Goal: Task Accomplishment & Management: Manage account settings

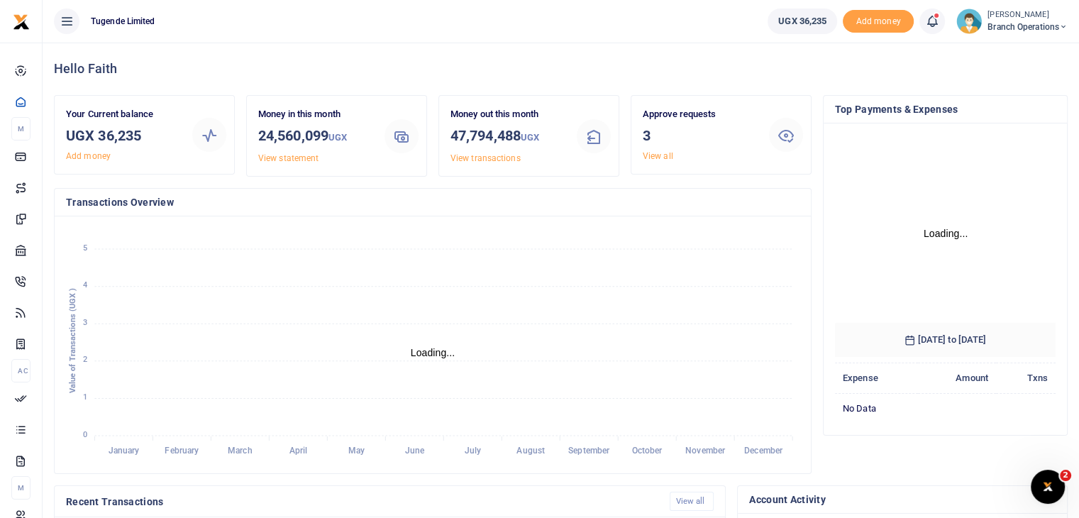
click at [969, 25] on img at bounding box center [970, 22] width 26 height 26
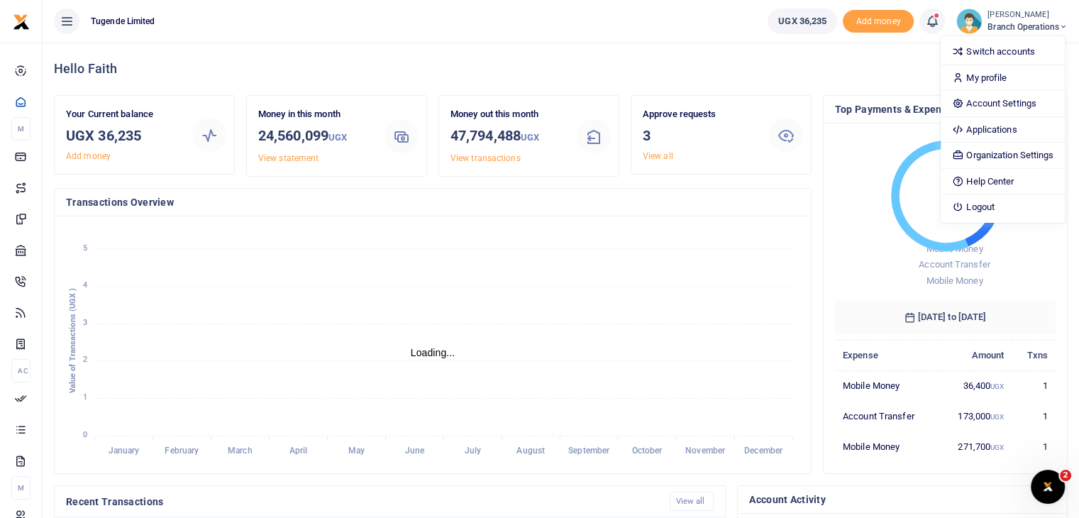
scroll to position [11, 11]
click at [976, 52] on link "Switch accounts" at bounding box center [1003, 52] width 124 height 20
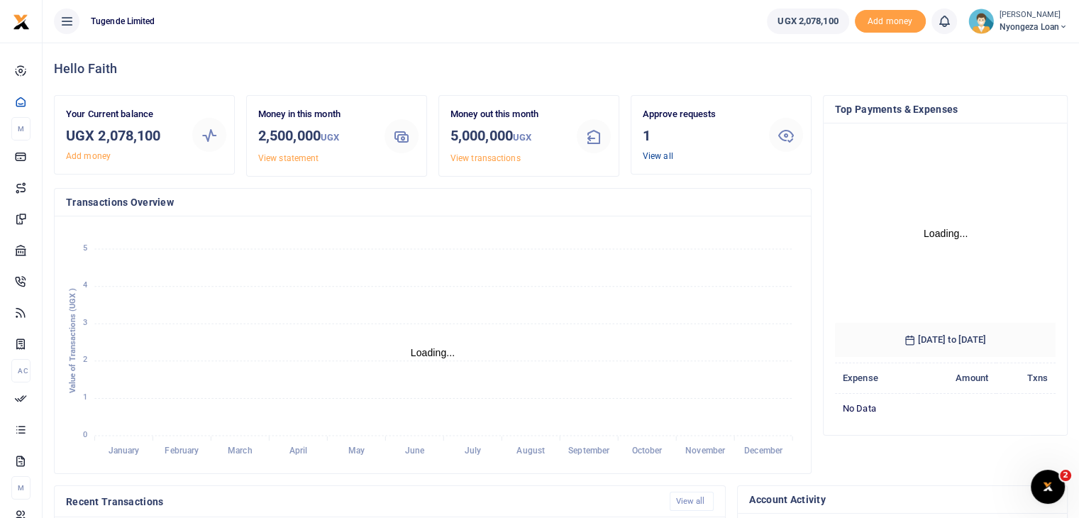
click at [656, 155] on link "View all" at bounding box center [658, 156] width 31 height 10
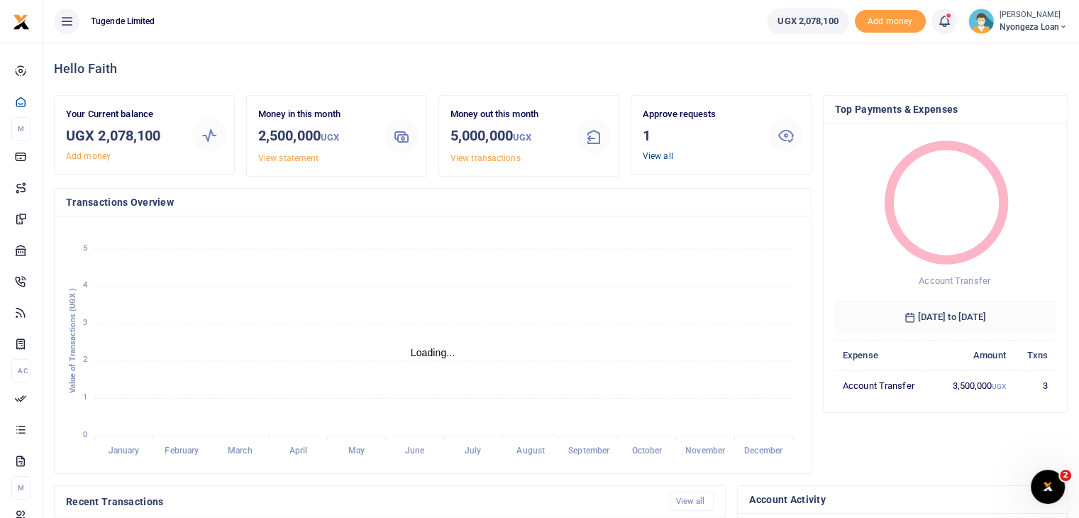
scroll to position [11, 11]
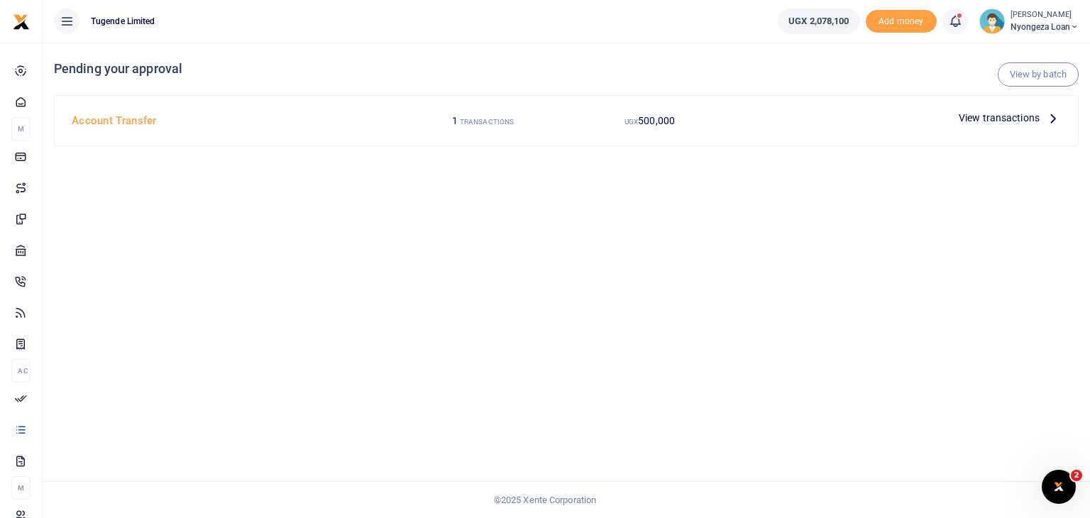
click at [993, 119] on span "View transactions" at bounding box center [999, 118] width 81 height 16
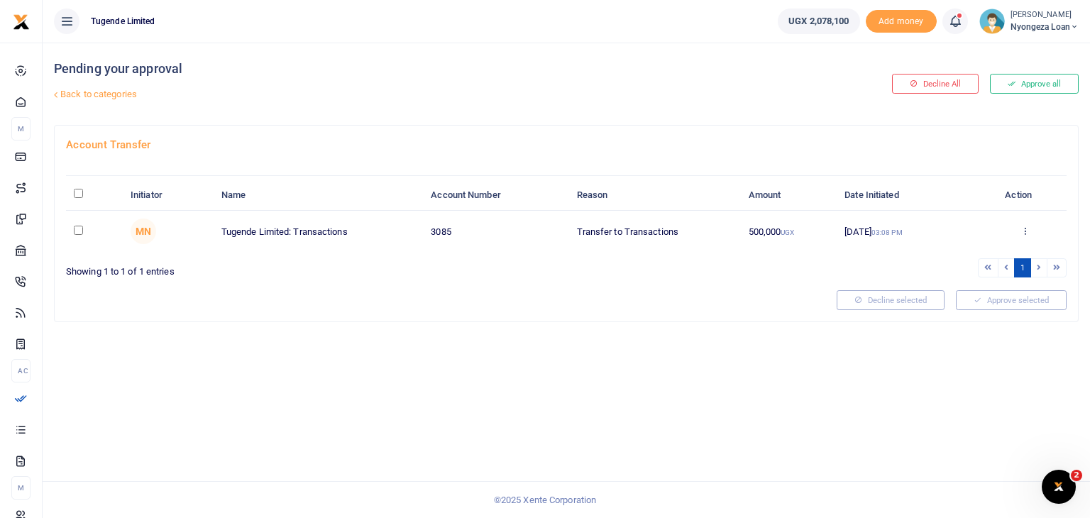
click at [82, 231] on input "checkbox" at bounding box center [78, 230] width 9 height 9
checkbox input "true"
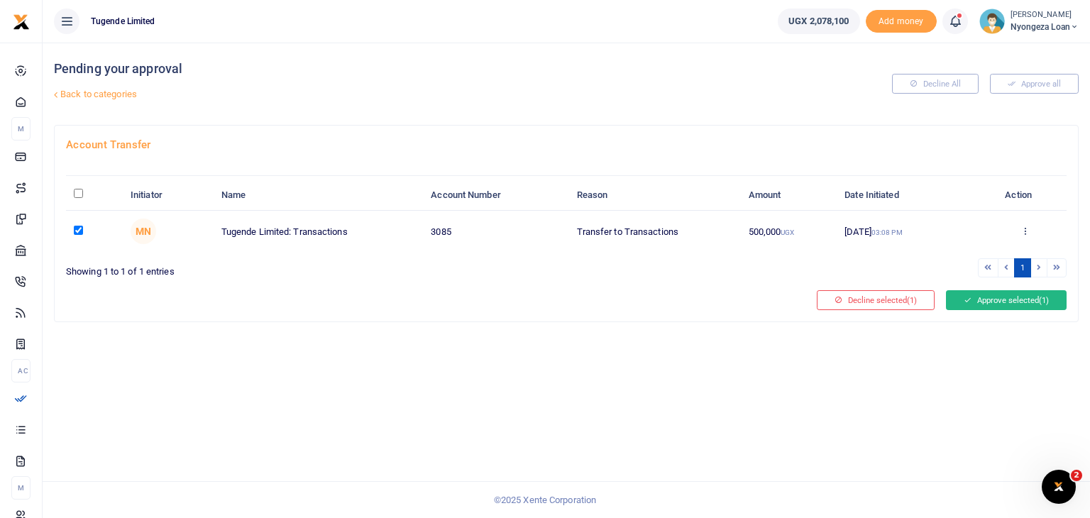
click at [995, 293] on button "Approve selected (1)" at bounding box center [1006, 300] width 121 height 20
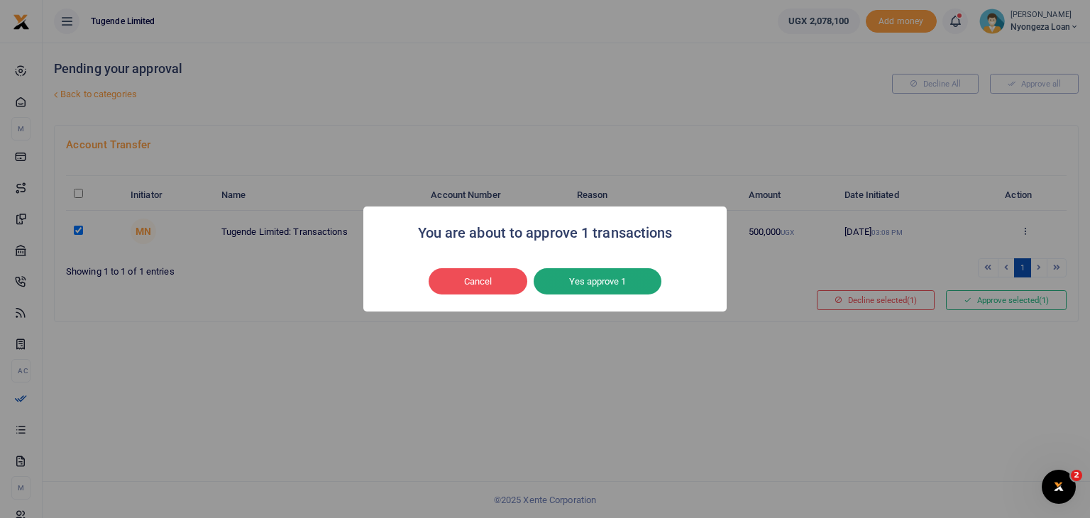
click at [585, 273] on button "Yes approve 1" at bounding box center [598, 281] width 128 height 27
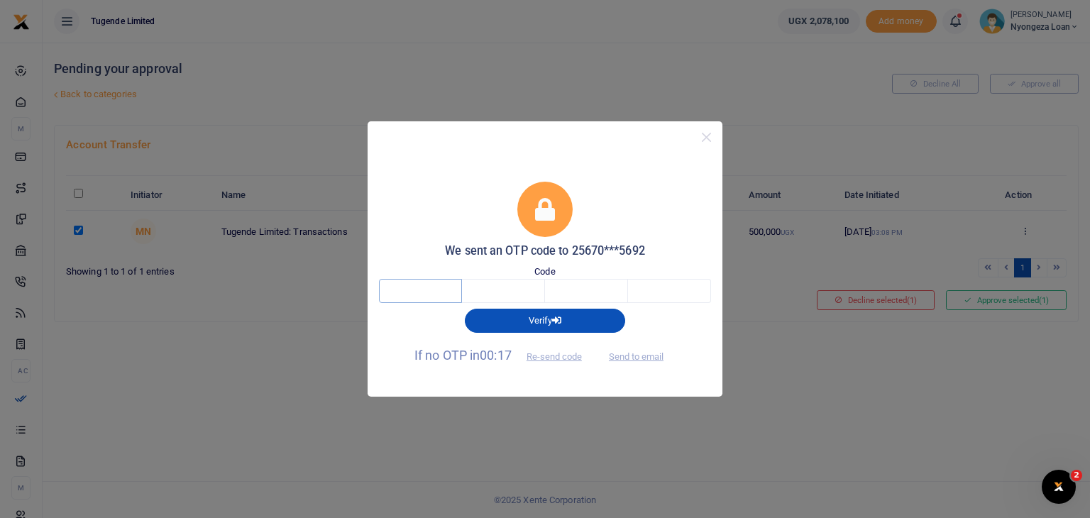
click at [430, 285] on input "text" at bounding box center [420, 291] width 83 height 24
click at [627, 358] on button "Send to email" at bounding box center [636, 356] width 79 height 24
click at [426, 287] on input "text" at bounding box center [420, 291] width 83 height 24
type input "5"
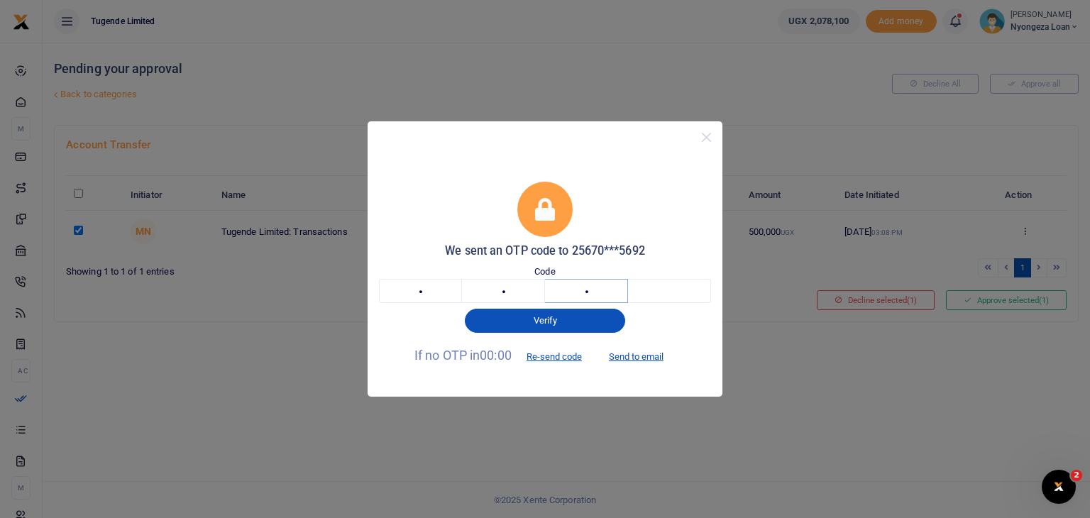
type input "6"
type input "0"
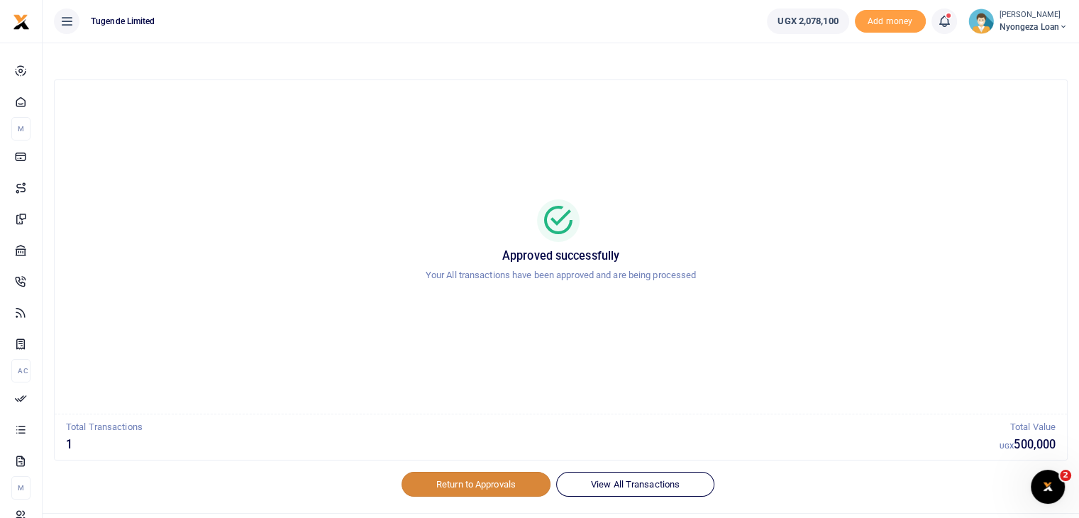
click at [471, 486] on link "Return to Approvals" at bounding box center [476, 484] width 149 height 24
click at [976, 18] on img at bounding box center [982, 22] width 26 height 26
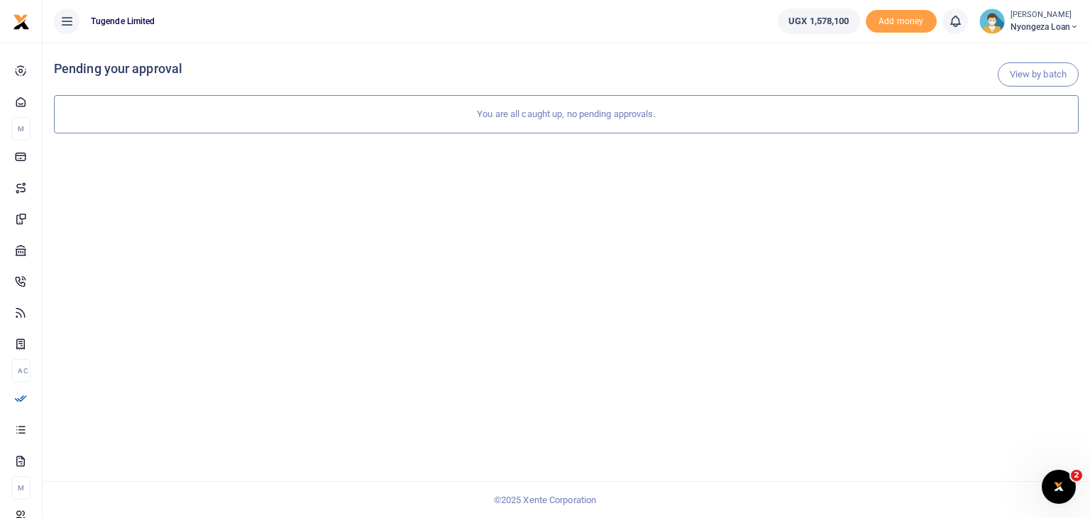
click at [991, 13] on img at bounding box center [992, 22] width 26 height 26
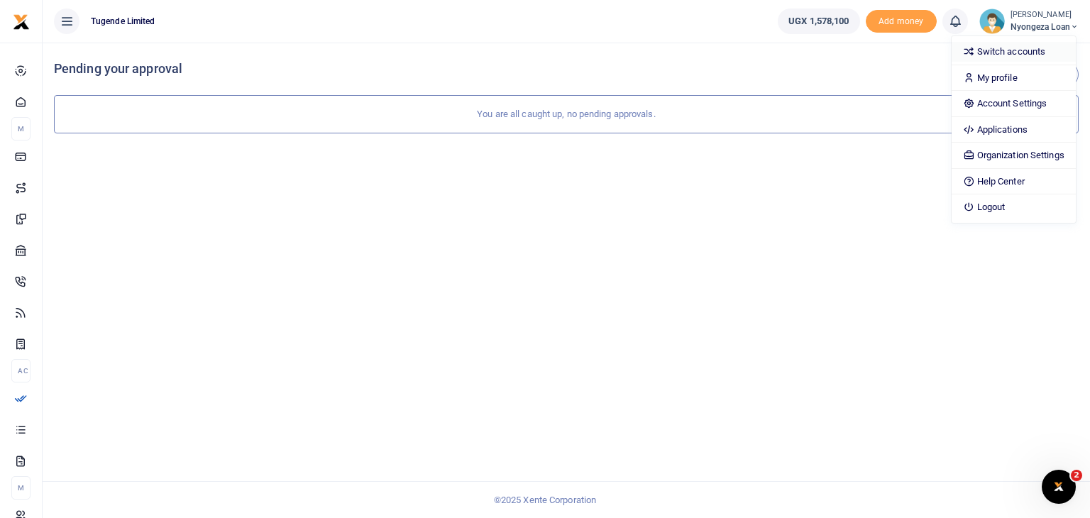
click at [995, 52] on link "Switch accounts" at bounding box center [1014, 52] width 124 height 20
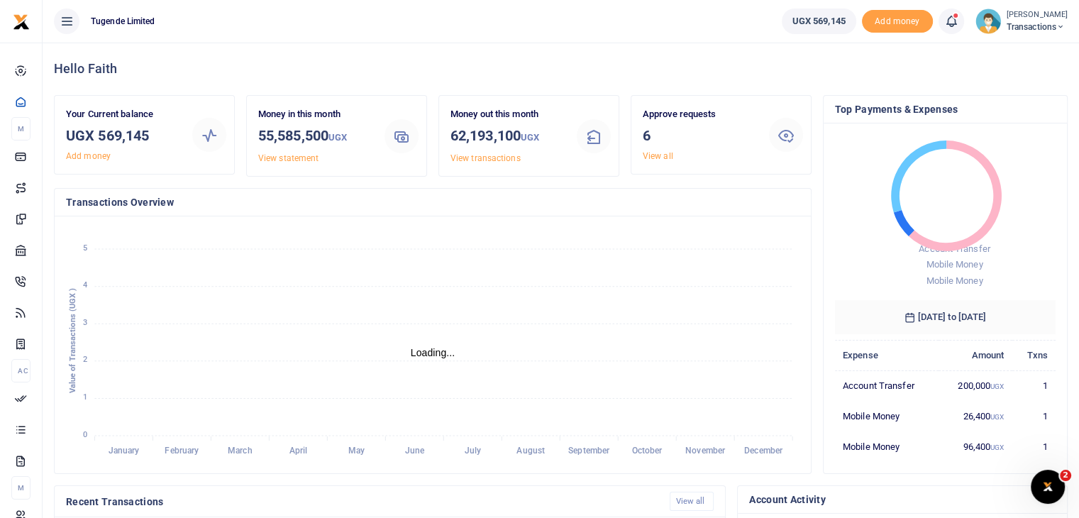
scroll to position [11, 11]
click at [648, 157] on link "View all" at bounding box center [658, 156] width 31 height 10
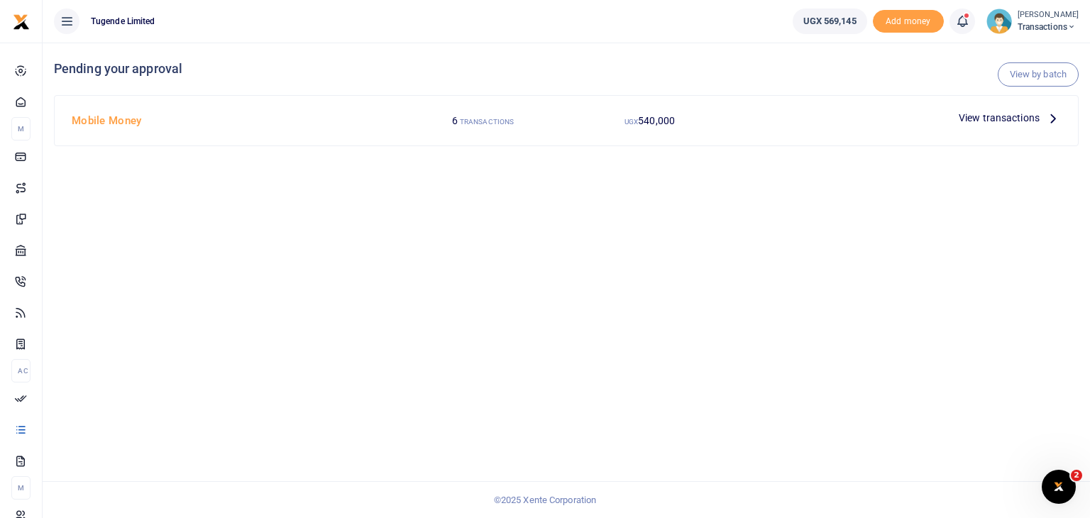
click at [976, 119] on span "View transactions" at bounding box center [999, 118] width 81 height 16
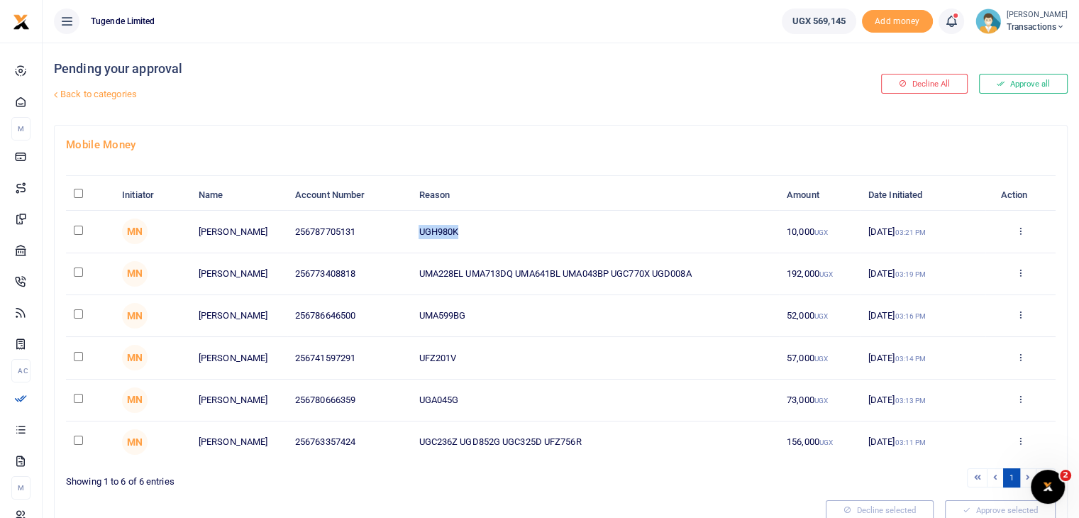
drag, startPoint x: 419, startPoint y: 228, endPoint x: 495, endPoint y: 231, distance: 76.0
click at [495, 231] on td "UGH980K" at bounding box center [595, 232] width 368 height 42
copy td "UGH980K"
click at [77, 226] on input "checkbox" at bounding box center [78, 230] width 9 height 9
checkbox input "true"
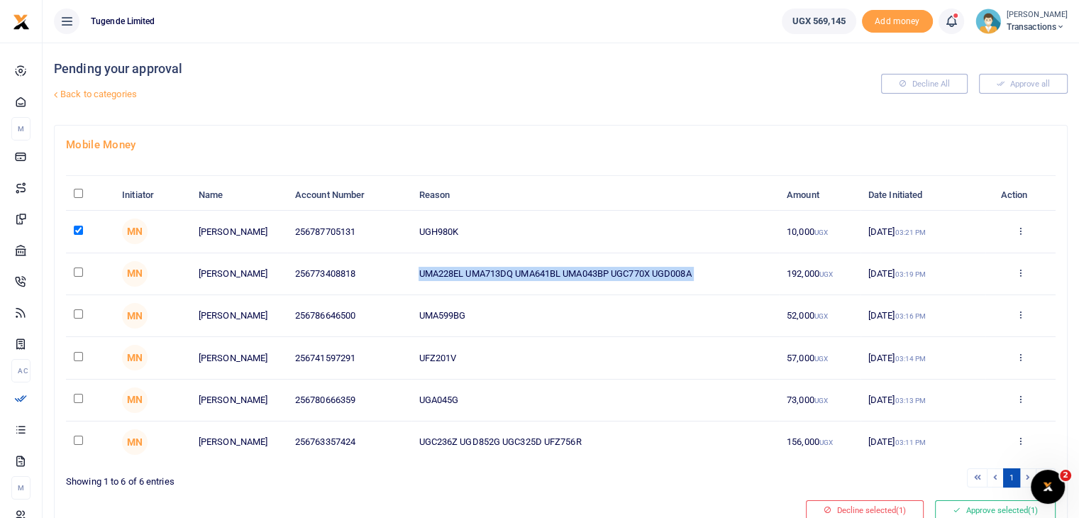
drag, startPoint x: 417, startPoint y: 272, endPoint x: 781, endPoint y: 279, distance: 363.4
click at [781, 279] on tr "MN Faruku Mabanja 256773408818 UMA228EL UMA713DQ UMA641BL UMA043BP UGC770X UGD0…" at bounding box center [561, 274] width 990 height 42
copy td "UMA228EL UMA713DQ UMA641BL UMA043BP UGC770X UGD008A"
click at [78, 270] on input "checkbox" at bounding box center [78, 272] width 9 height 9
checkbox input "true"
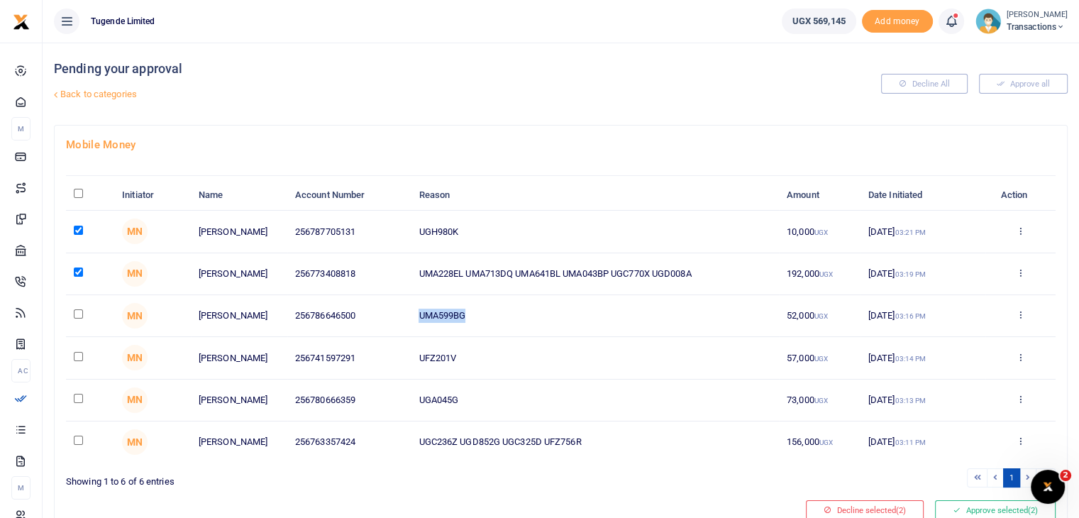
drag, startPoint x: 415, startPoint y: 313, endPoint x: 529, endPoint y: 325, distance: 114.9
click at [529, 325] on td "UMA599BG" at bounding box center [595, 316] width 368 height 42
copy td "UMA599BG"
click at [73, 316] on td at bounding box center [90, 316] width 48 height 42
click at [77, 313] on input "checkbox" at bounding box center [78, 313] width 9 height 9
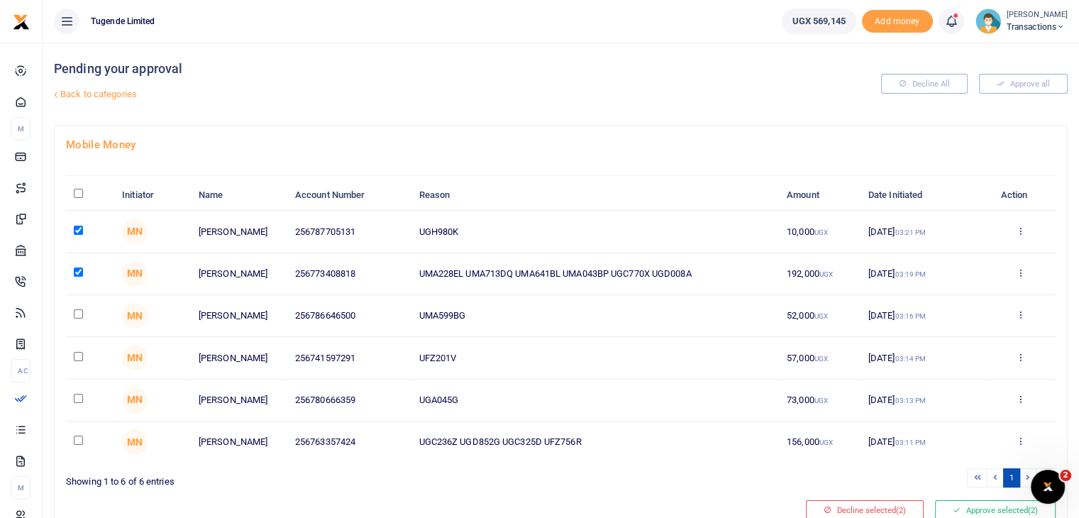
checkbox input "true"
drag, startPoint x: 417, startPoint y: 356, endPoint x: 505, endPoint y: 360, distance: 88.1
click at [505, 360] on td "UFZ201V" at bounding box center [595, 358] width 368 height 42
copy td "UFZ201V"
click at [82, 352] on input "checkbox" at bounding box center [78, 356] width 9 height 9
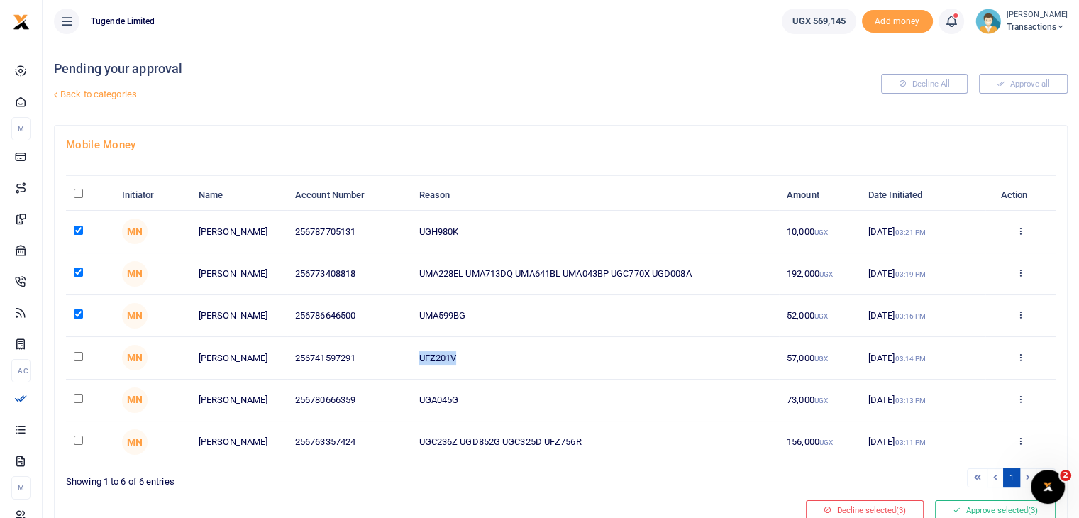
checkbox input "true"
drag, startPoint x: 419, startPoint y: 399, endPoint x: 528, endPoint y: 398, distance: 109.3
click at [528, 398] on td "UGA045G" at bounding box center [595, 401] width 368 height 42
copy td "UGA045G"
click at [78, 397] on input "checkbox" at bounding box center [78, 398] width 9 height 9
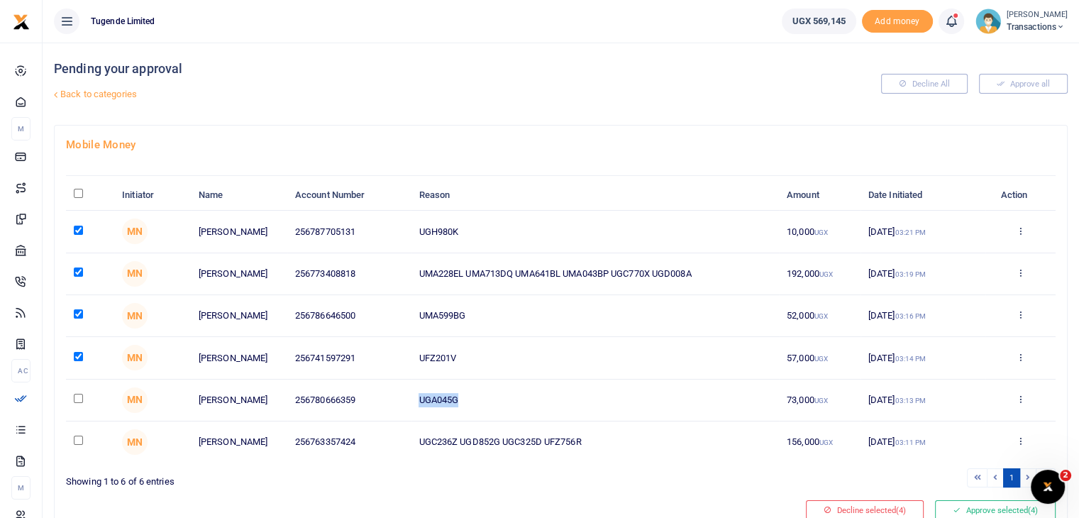
checkbox input "true"
drag, startPoint x: 415, startPoint y: 440, endPoint x: 666, endPoint y: 456, distance: 251.7
click at [666, 456] on td "UGC236Z UGD852G UGC325D UFZ756R" at bounding box center [595, 442] width 368 height 41
copy td "UGC236Z UGD852G UGC325D UFZ756R"
click at [77, 439] on input "checkbox" at bounding box center [78, 440] width 9 height 9
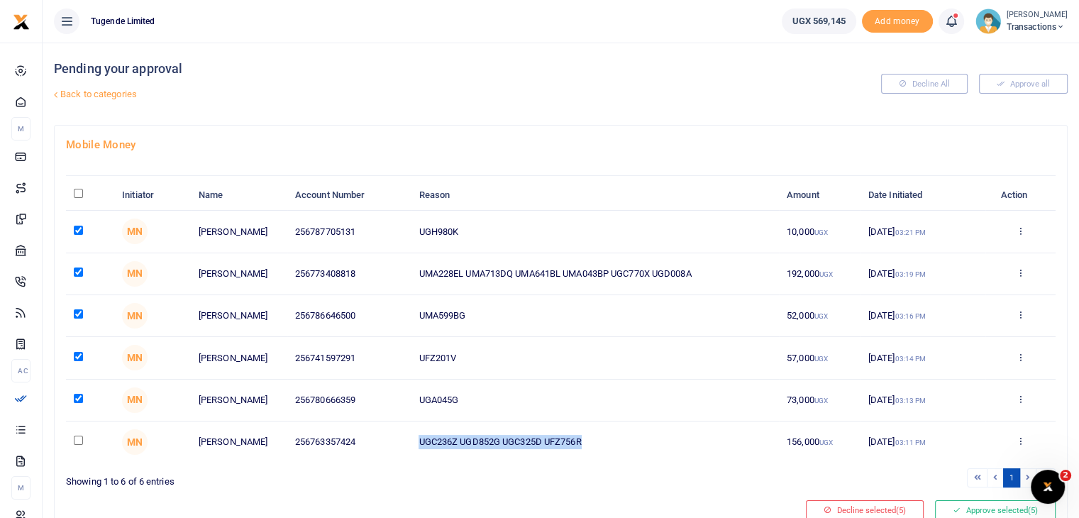
checkbox input "true"
click at [1008, 512] on button "Approve selected (6)" at bounding box center [995, 510] width 121 height 20
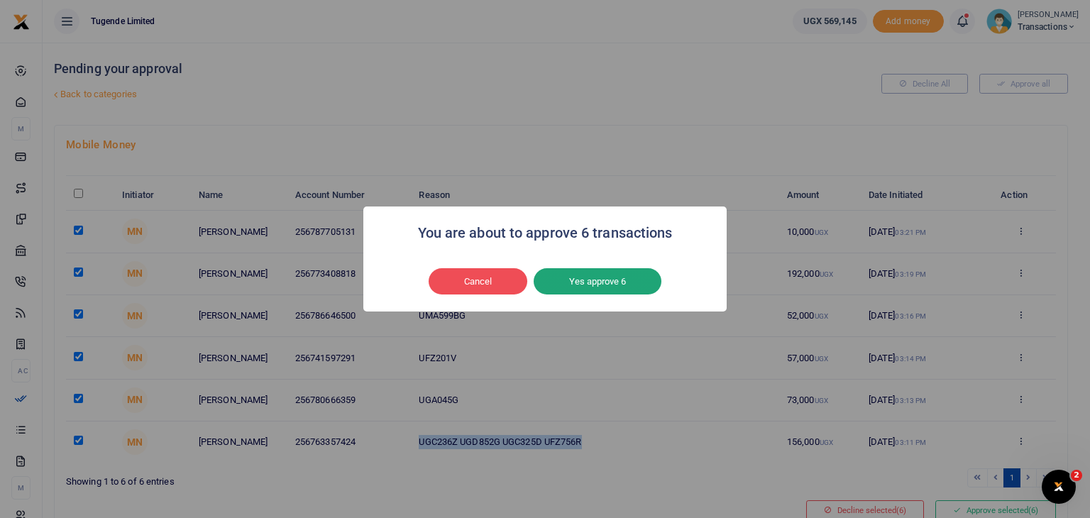
click at [594, 271] on button "Yes approve 6" at bounding box center [598, 281] width 128 height 27
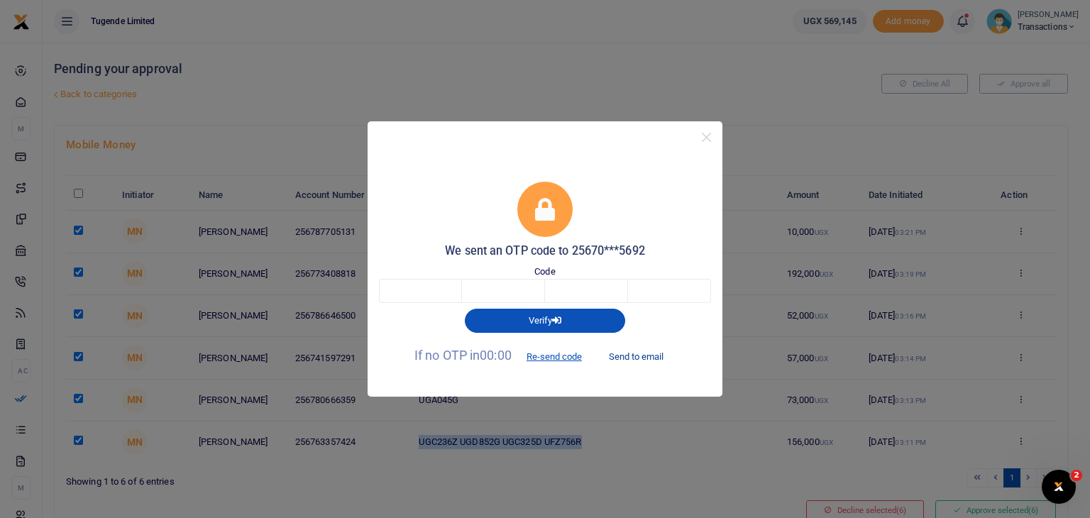
click at [649, 353] on button "Send to email" at bounding box center [636, 356] width 79 height 24
click at [409, 290] on input "text" at bounding box center [420, 291] width 83 height 24
type input "7"
type input "3"
type input "9"
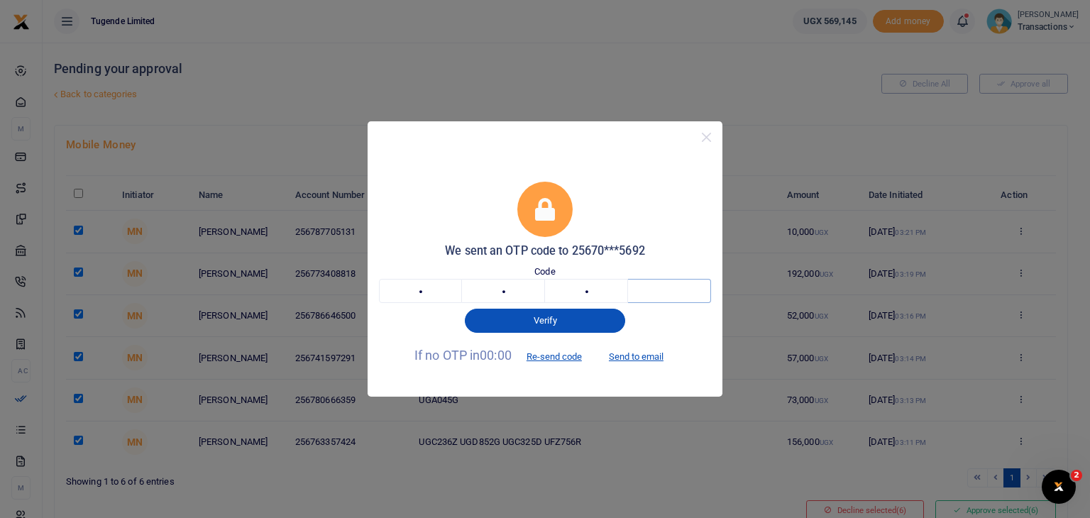
type input "4"
